Goal: Task Accomplishment & Management: Use online tool/utility

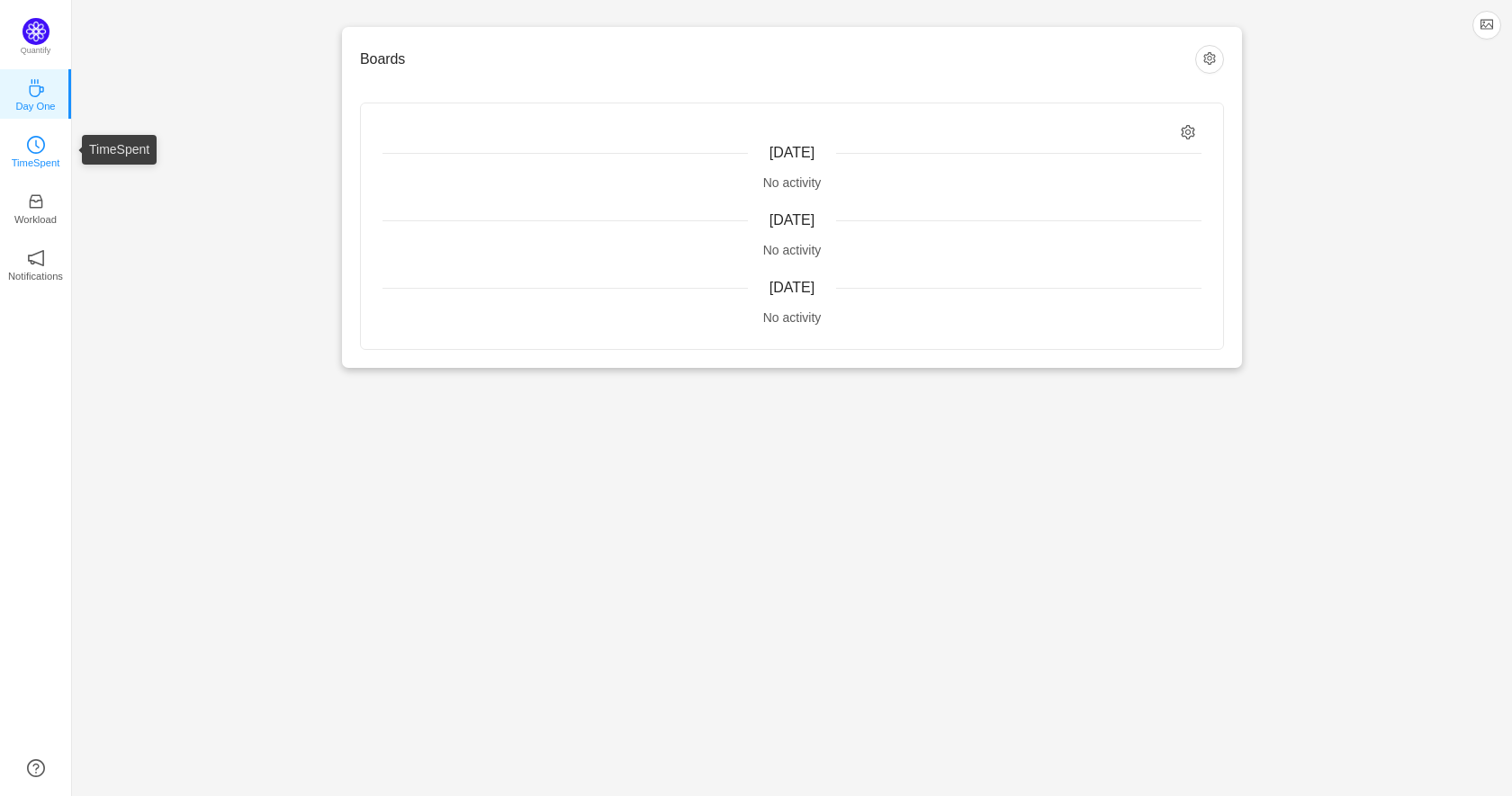
click at [44, 152] on link "TimeSpent" at bounding box center [36, 150] width 18 height 18
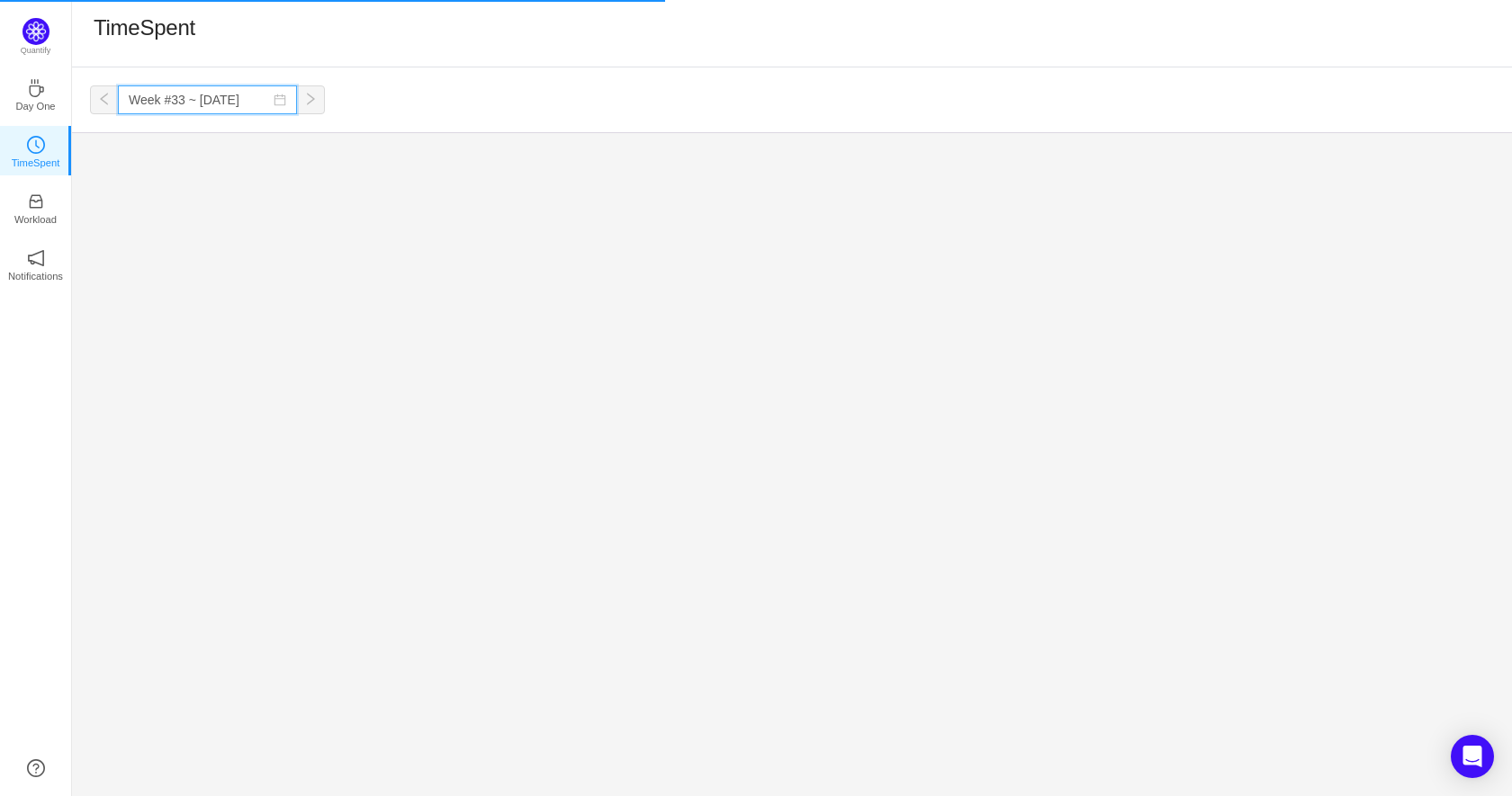
click at [147, 103] on input "Week #33 ~ [DATE]" at bounding box center [207, 99] width 179 height 29
click at [504, 247] on div "Week #33 ~ Aug 14 You have reached free plan limit. Upgrade Monday Tuesday Wedn…" at bounding box center [792, 431] width 1440 height 729
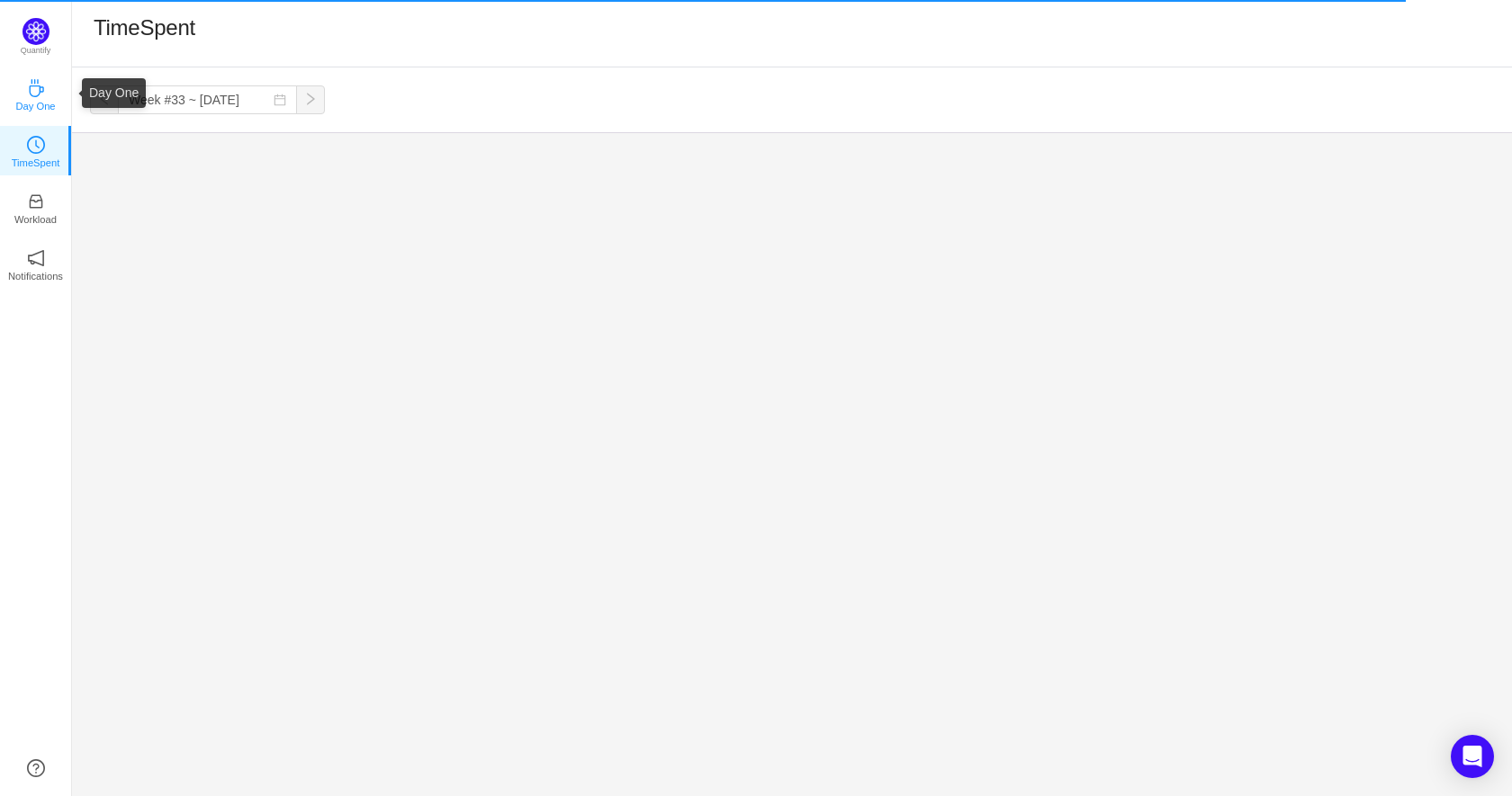
click at [46, 98] on p "Day One" at bounding box center [35, 106] width 39 height 16
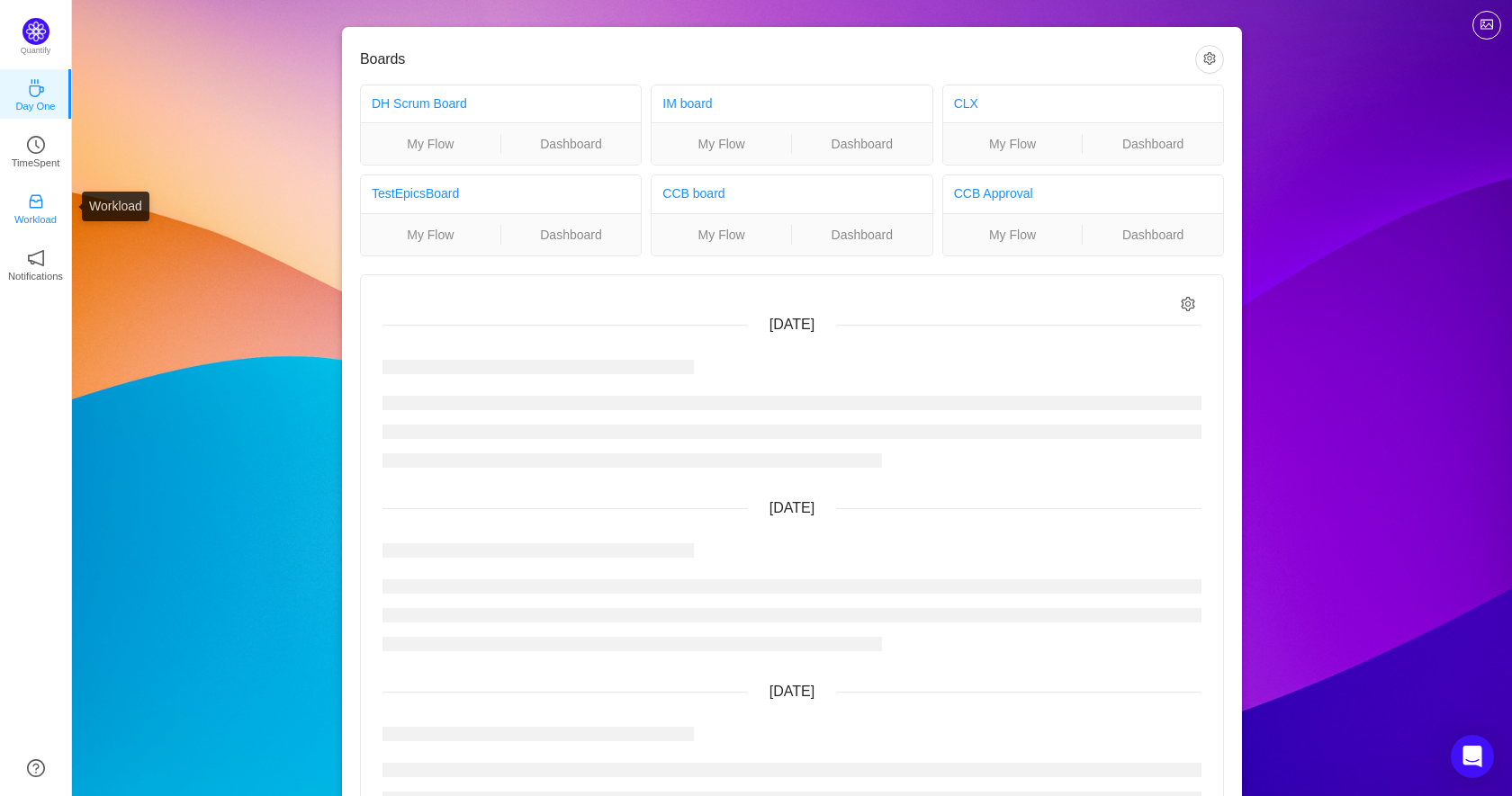
click at [45, 209] on link "Workload" at bounding box center [36, 207] width 18 height 18
click at [27, 156] on p "TimeSpent" at bounding box center [36, 162] width 49 height 16
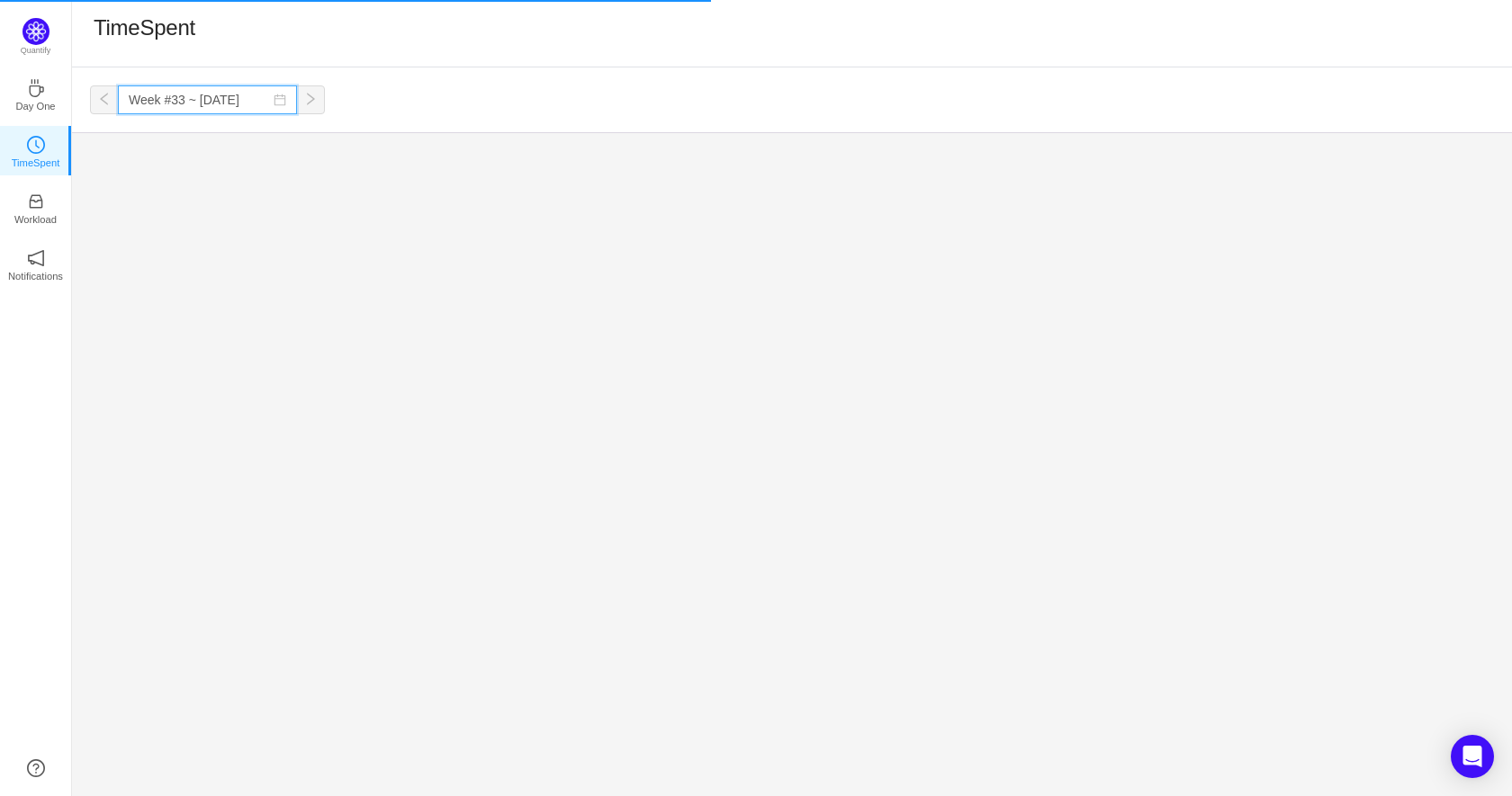
click at [181, 105] on input "Week #33 ~ [DATE]" at bounding box center [207, 99] width 179 height 29
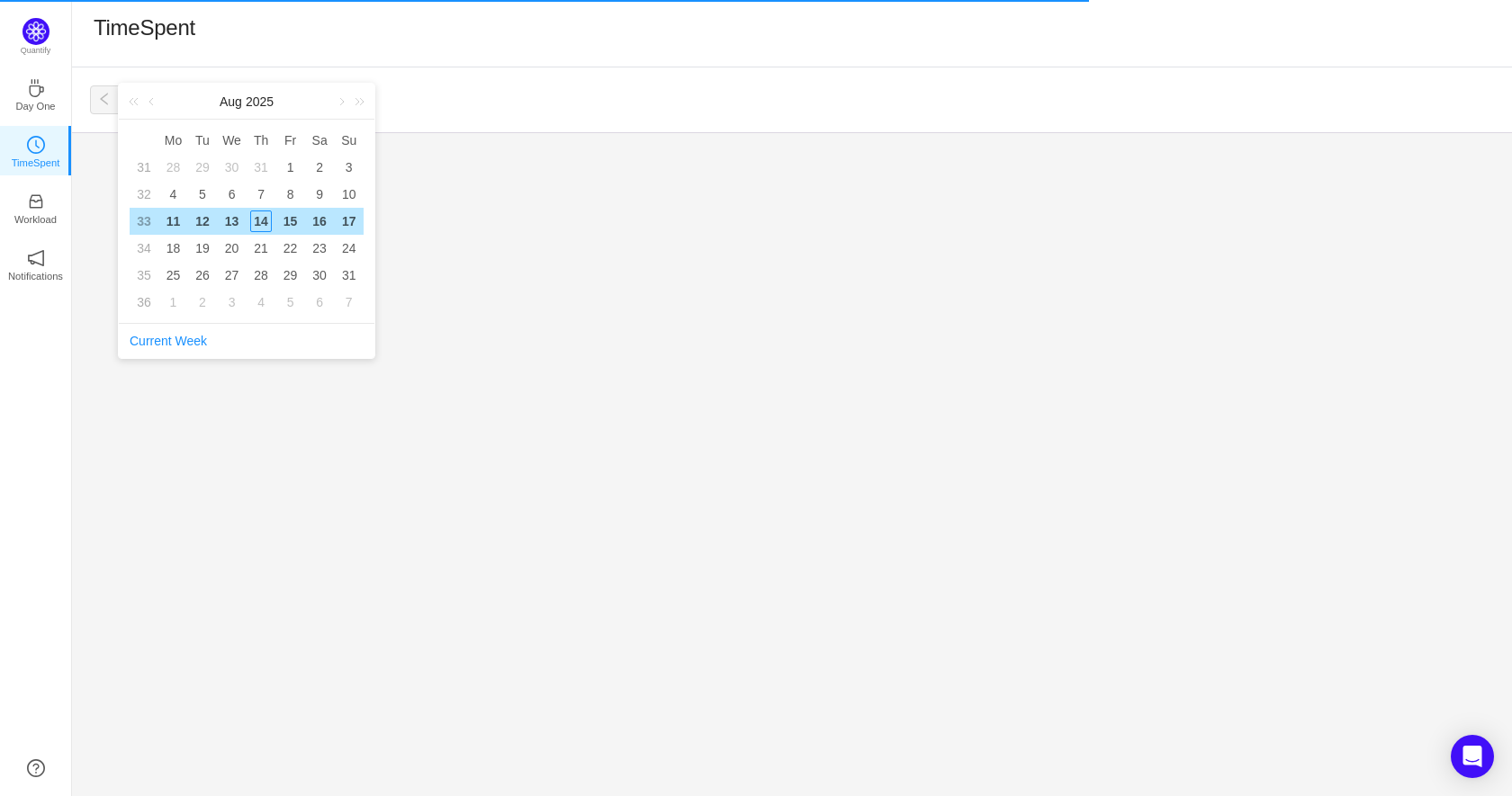
click at [237, 48] on div "TimeSpent" at bounding box center [792, 33] width 1397 height 37
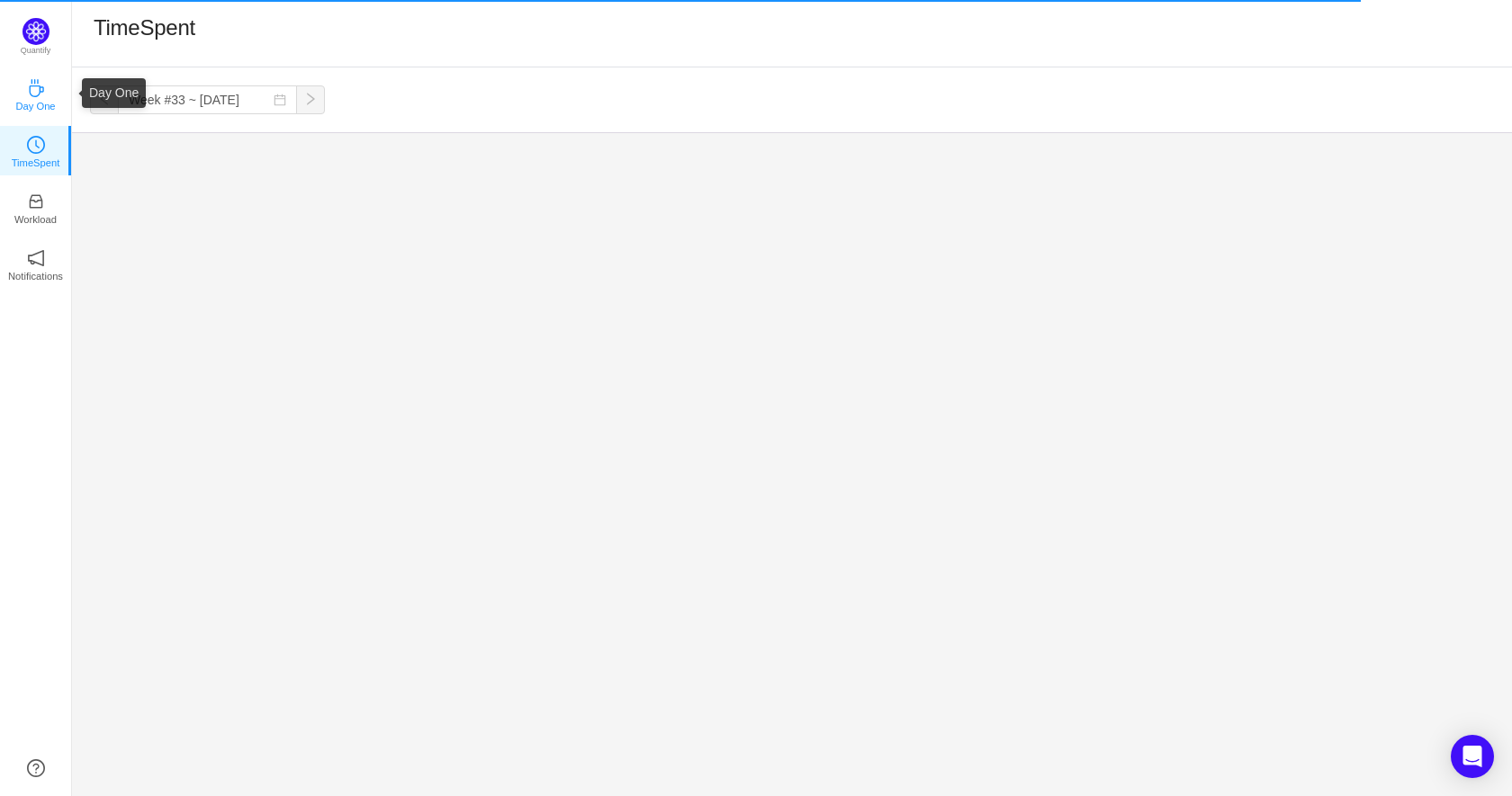
click at [35, 98] on p "Day One" at bounding box center [35, 106] width 39 height 16
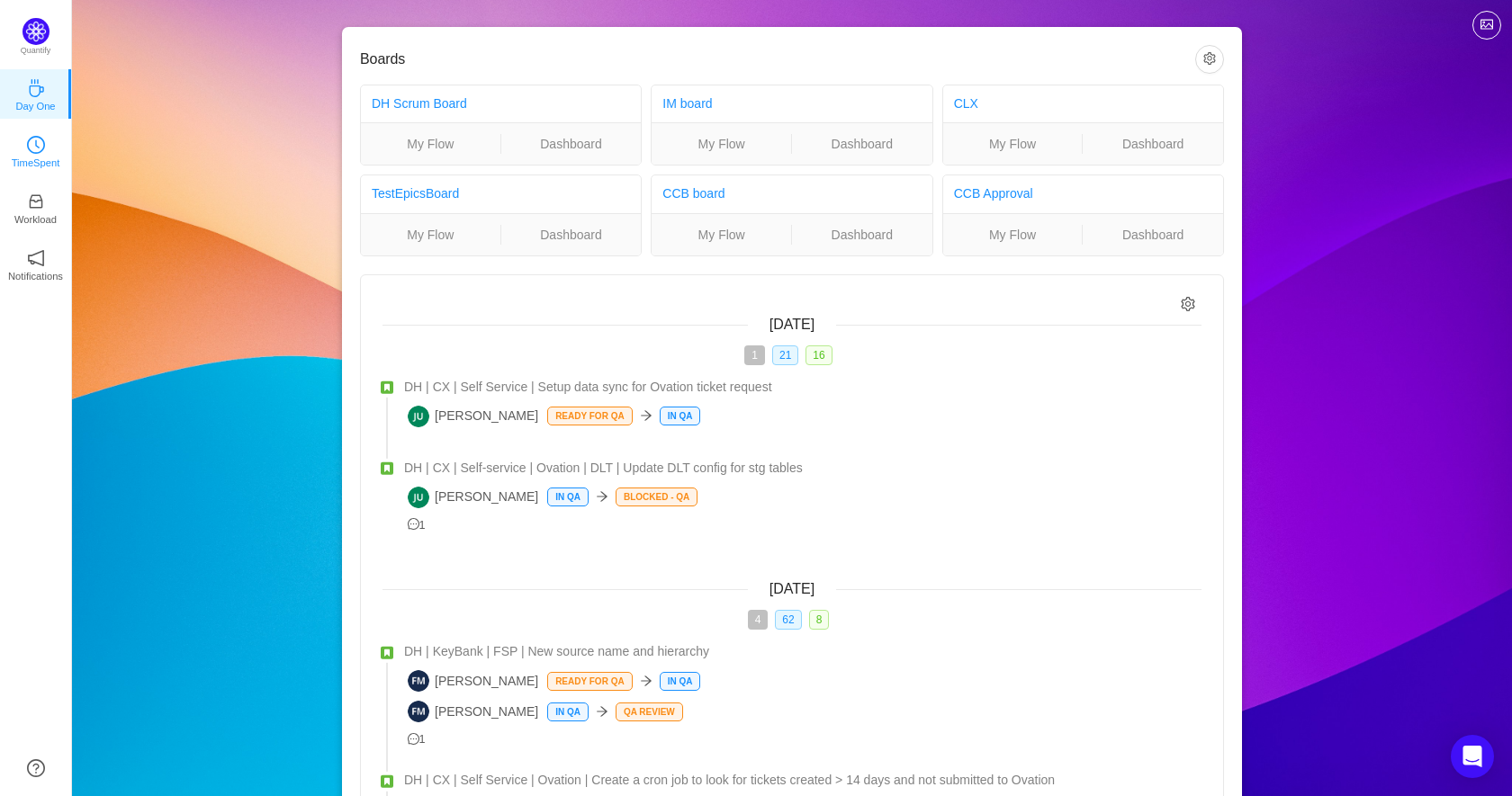
click at [45, 148] on link "TimeSpent" at bounding box center [36, 150] width 18 height 18
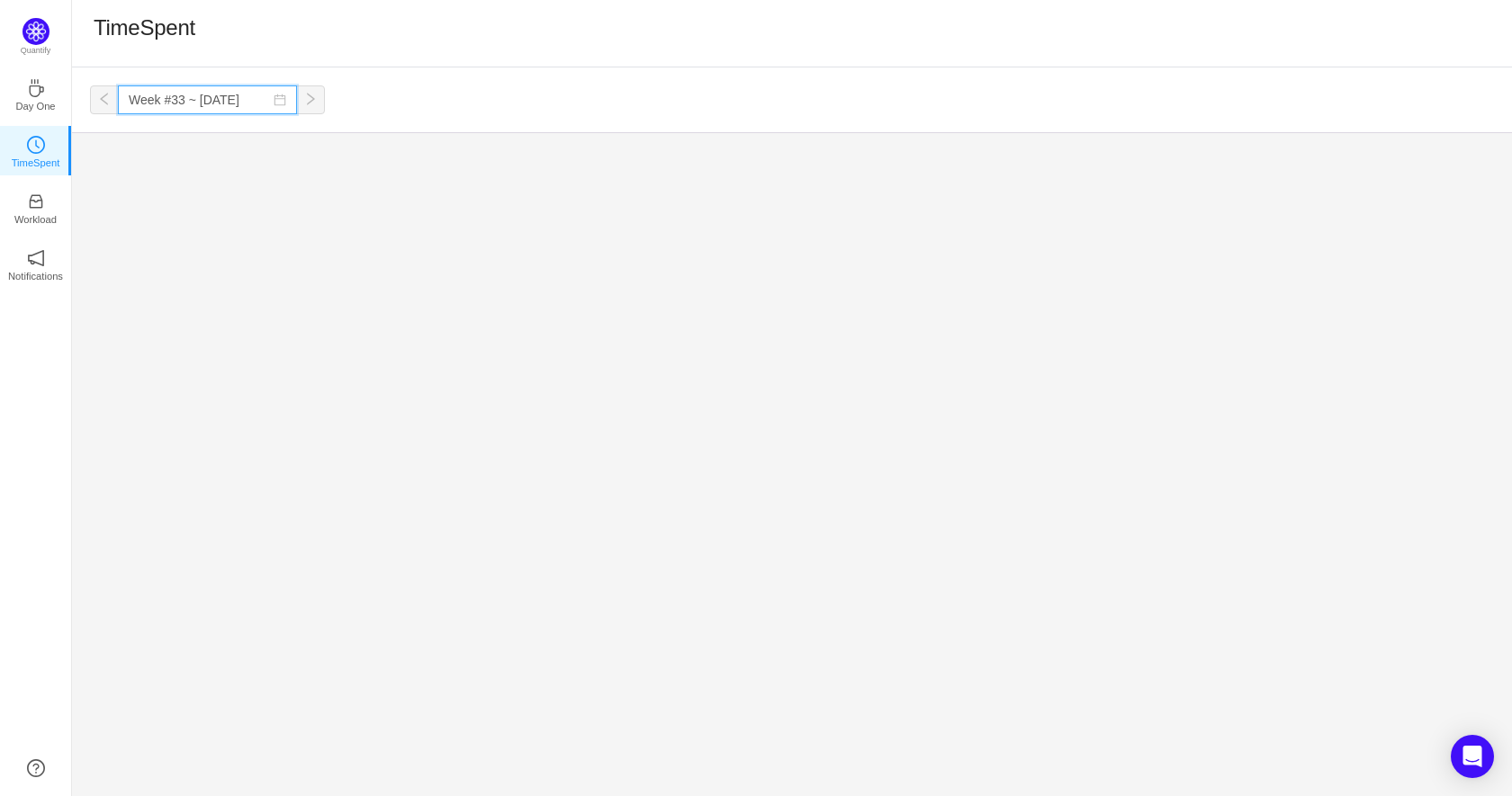
click at [195, 106] on input "Week #33 ~ [DATE]" at bounding box center [207, 99] width 179 height 29
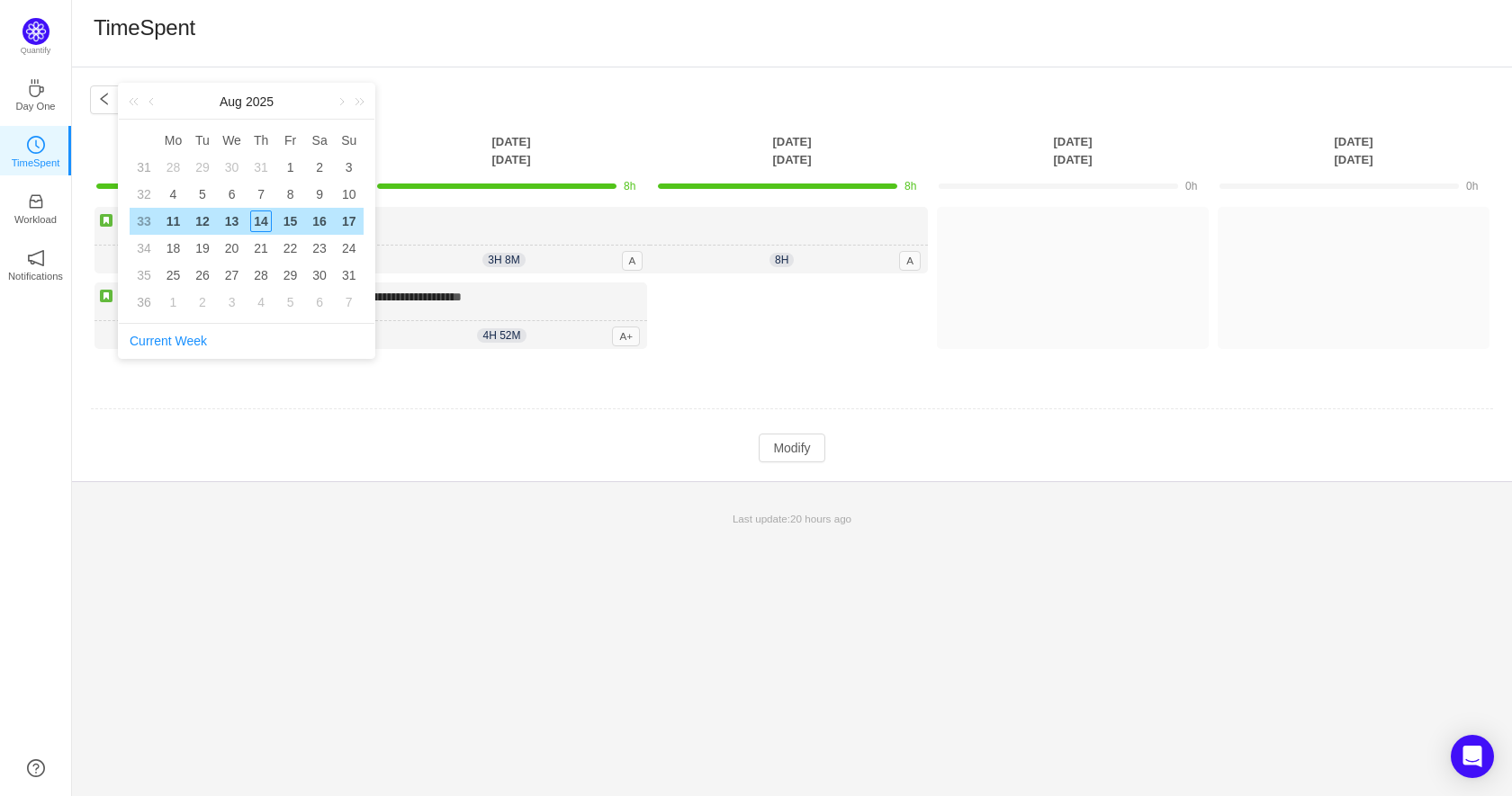
click at [383, 490] on footer "Last update: 20 hours ago" at bounding box center [792, 509] width 1440 height 57
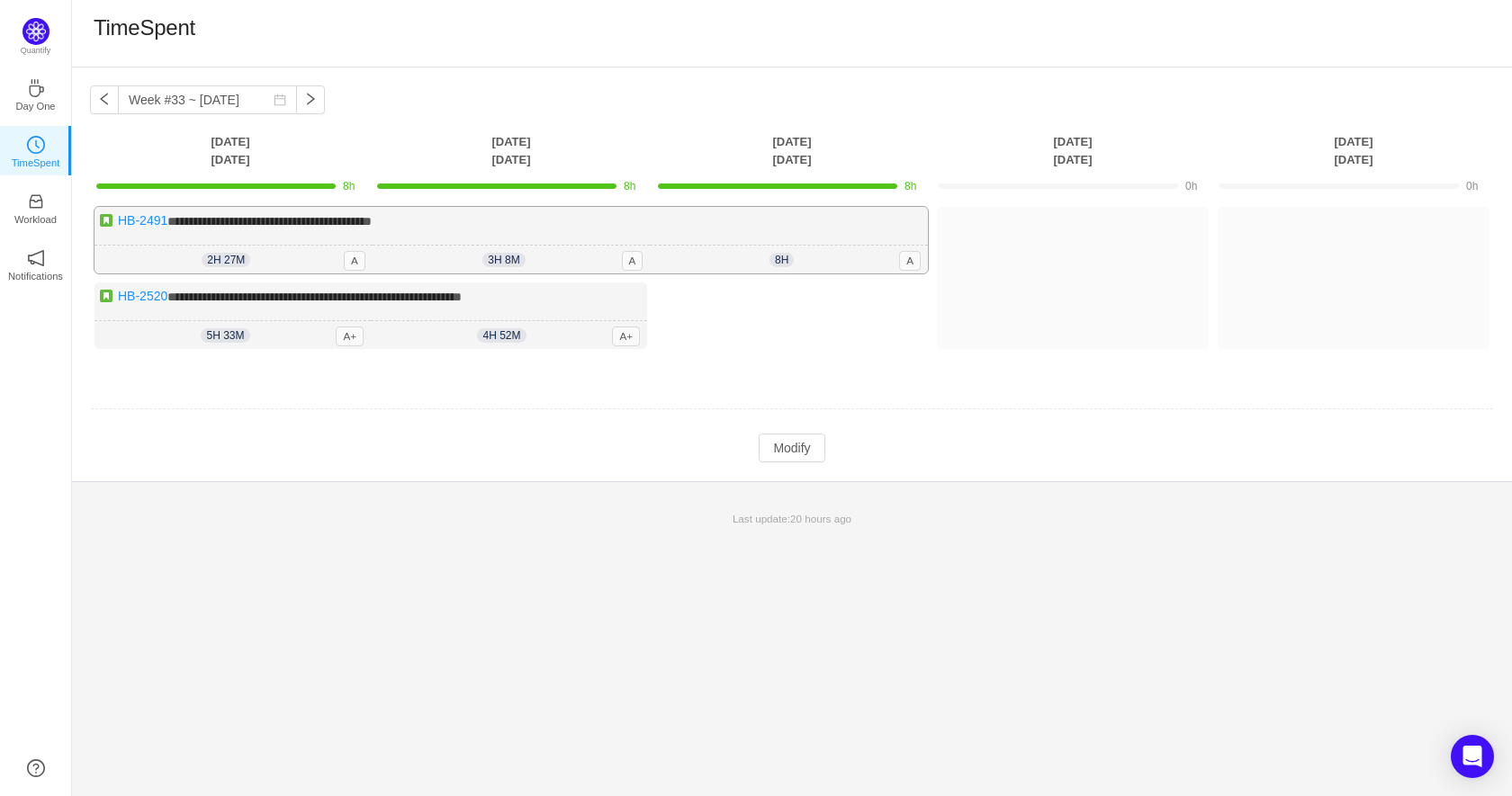
click at [371, 224] on span "**********" at bounding box center [269, 221] width 204 height 12
click at [449, 311] on div "**********" at bounding box center [371, 315] width 552 height 66
click at [461, 294] on span "**********" at bounding box center [314, 297] width 294 height 12
click at [39, 198] on link "Workload" at bounding box center [36, 207] width 18 height 18
